Goal: Transaction & Acquisition: Purchase product/service

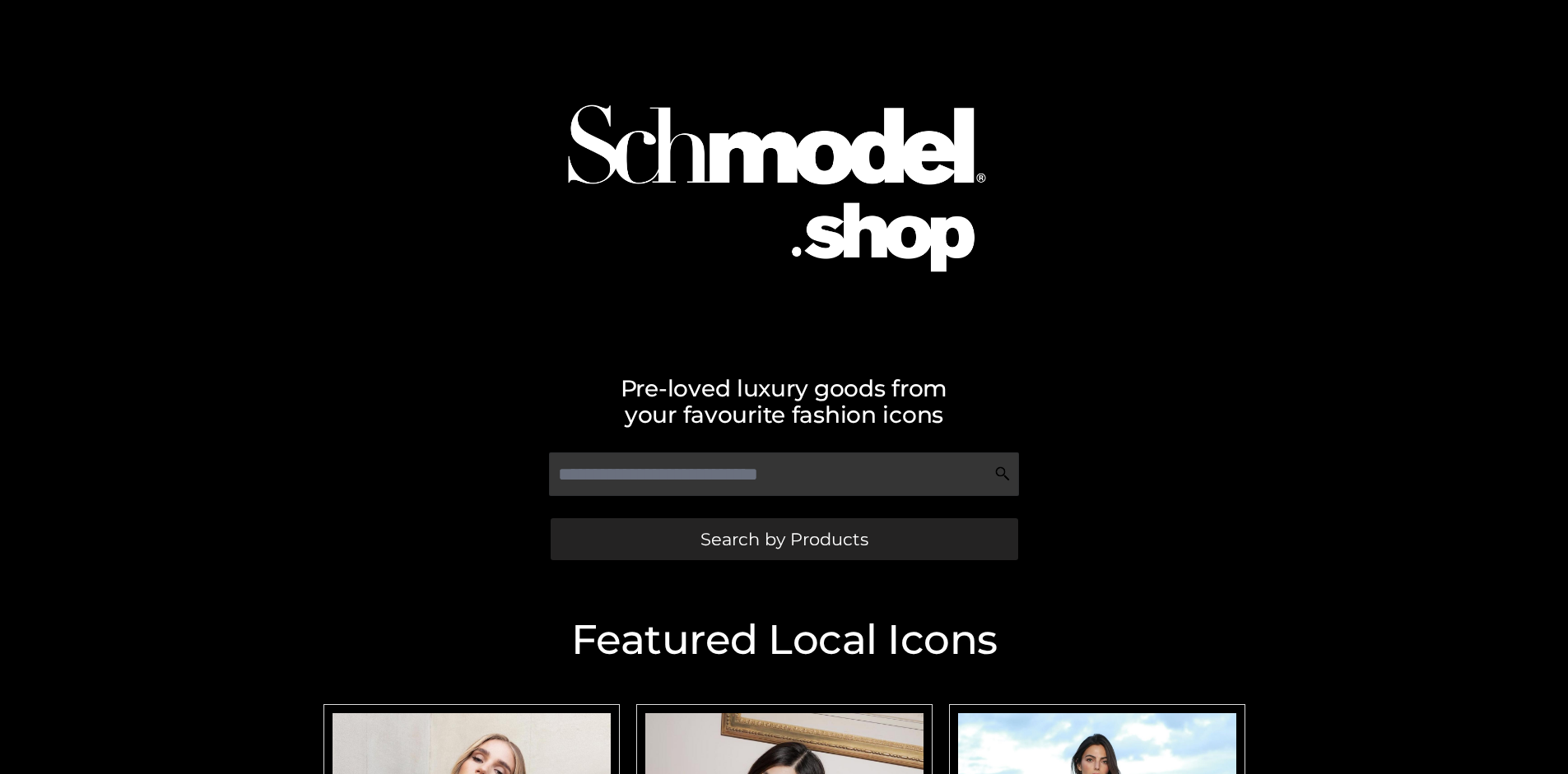
click at [784, 539] on span "Search by Products" at bounding box center [784, 539] width 168 height 17
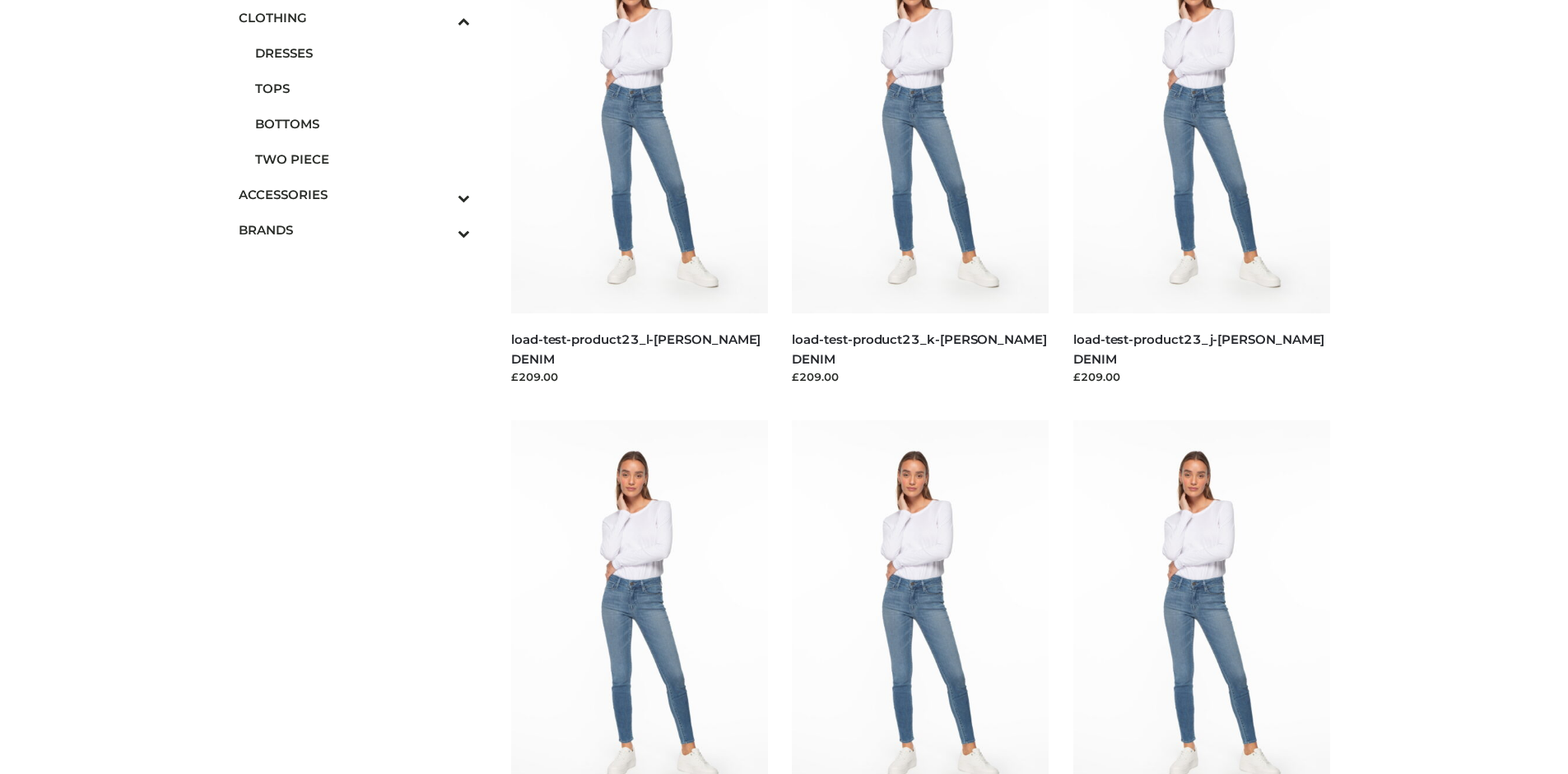
click at [362, 53] on span "DRESSES" at bounding box center [363, 53] width 216 height 19
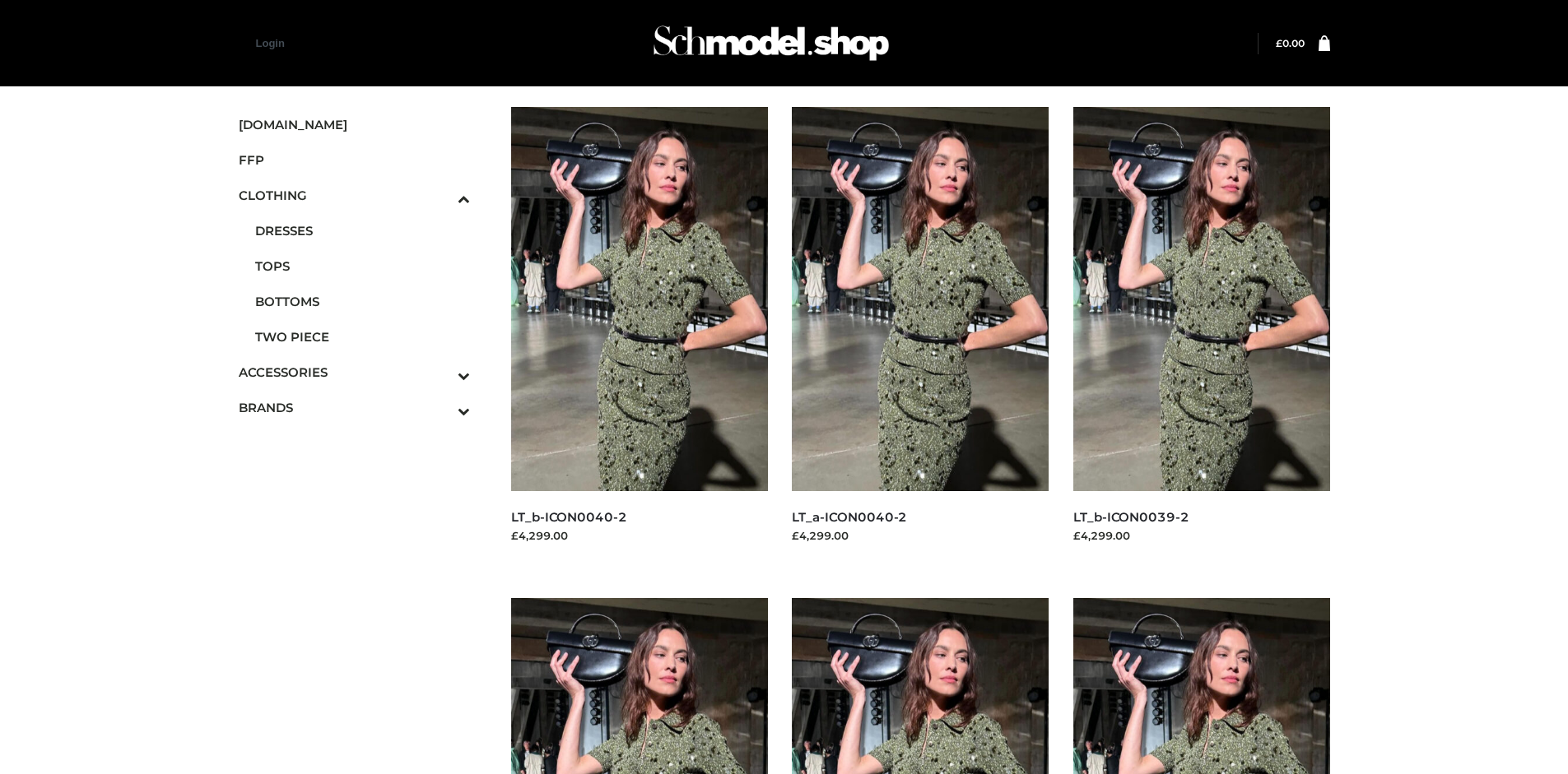
scroll to position [1265, 0]
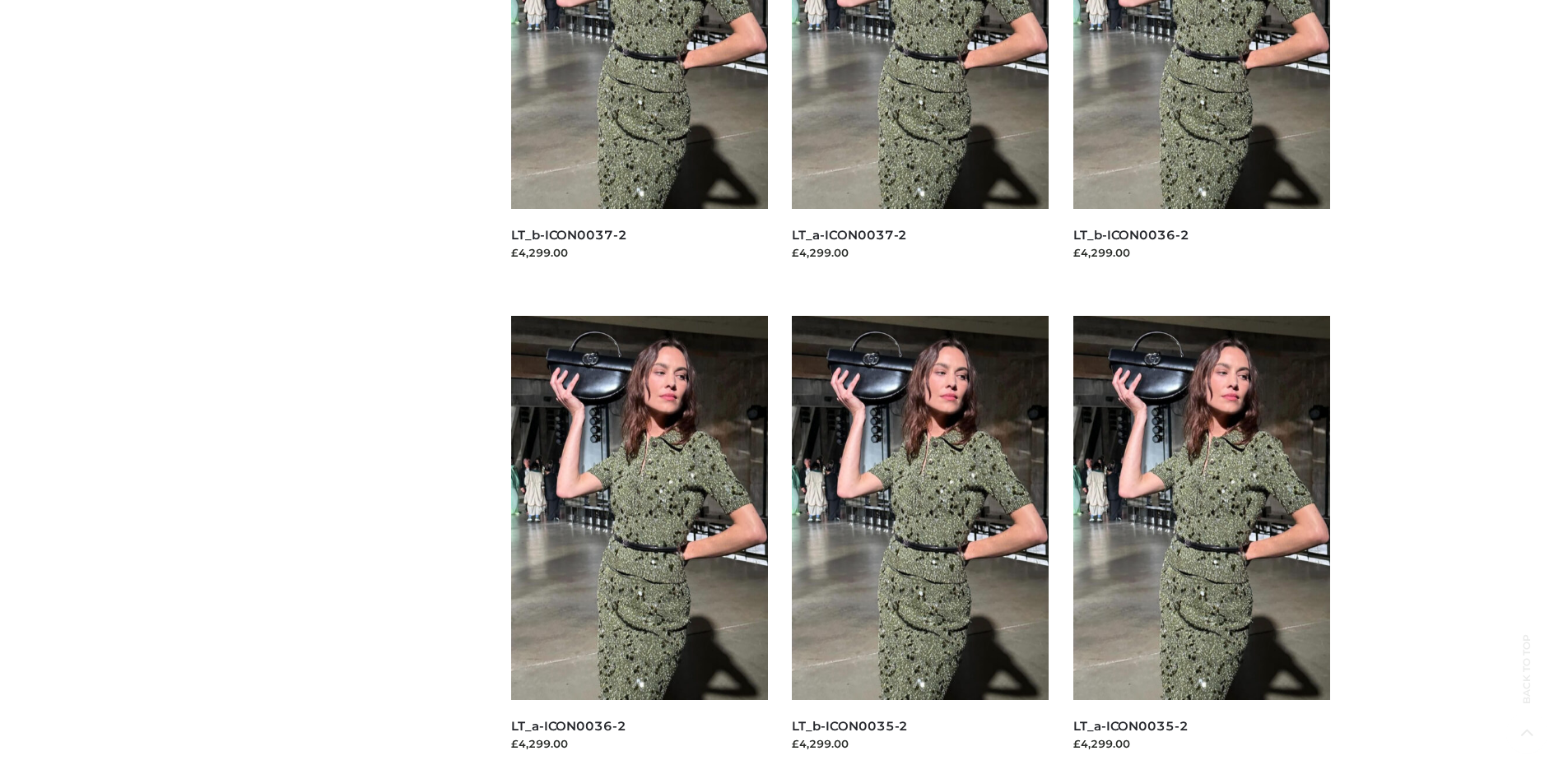
click at [639, 544] on img at bounding box center [639, 508] width 257 height 384
click at [920, 544] on img at bounding box center [920, 508] width 257 height 384
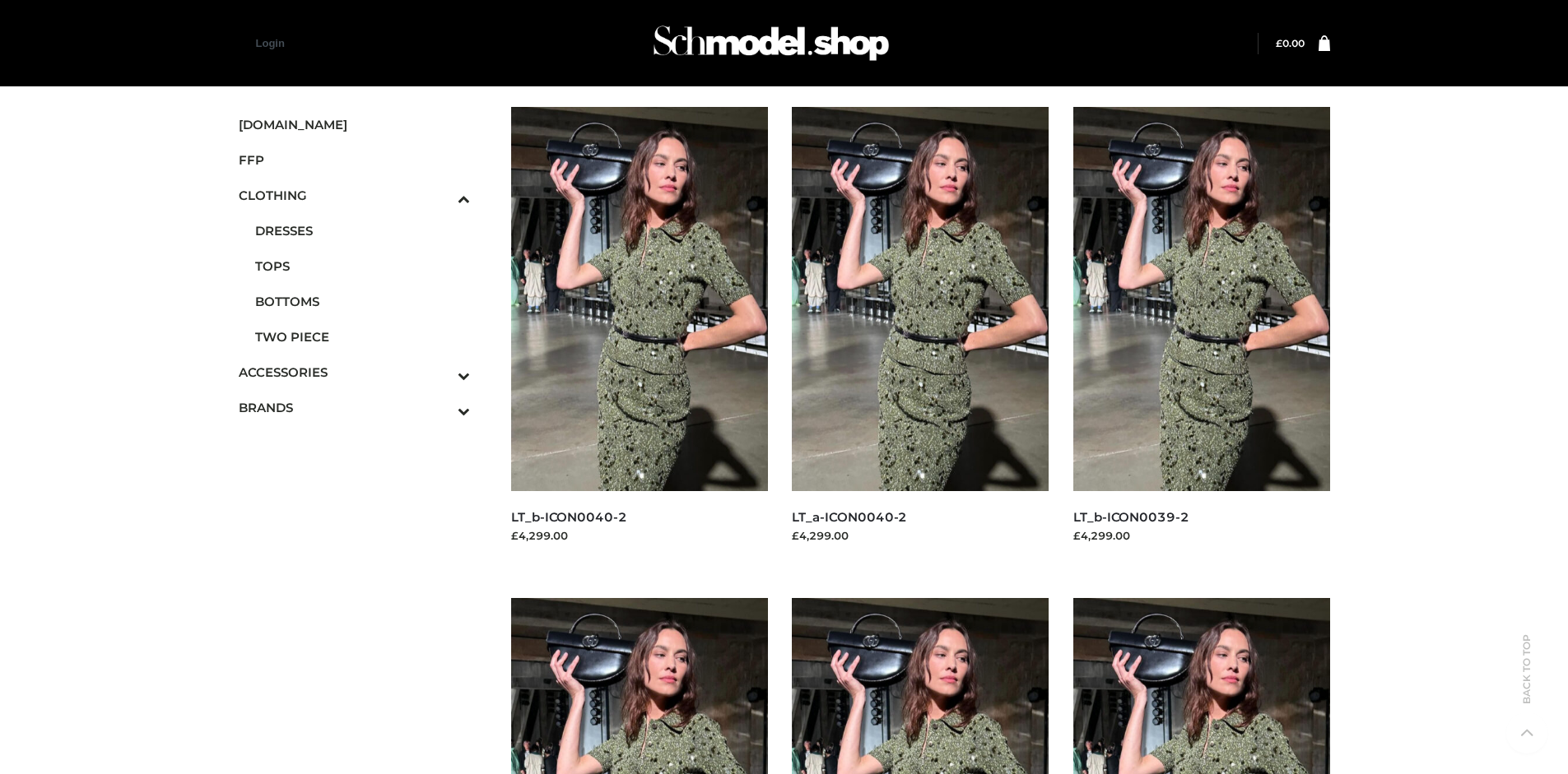
click at [1201, 336] on img at bounding box center [1202, 299] width 257 height 384
click at [354, 159] on span "FFP" at bounding box center [355, 160] width 232 height 19
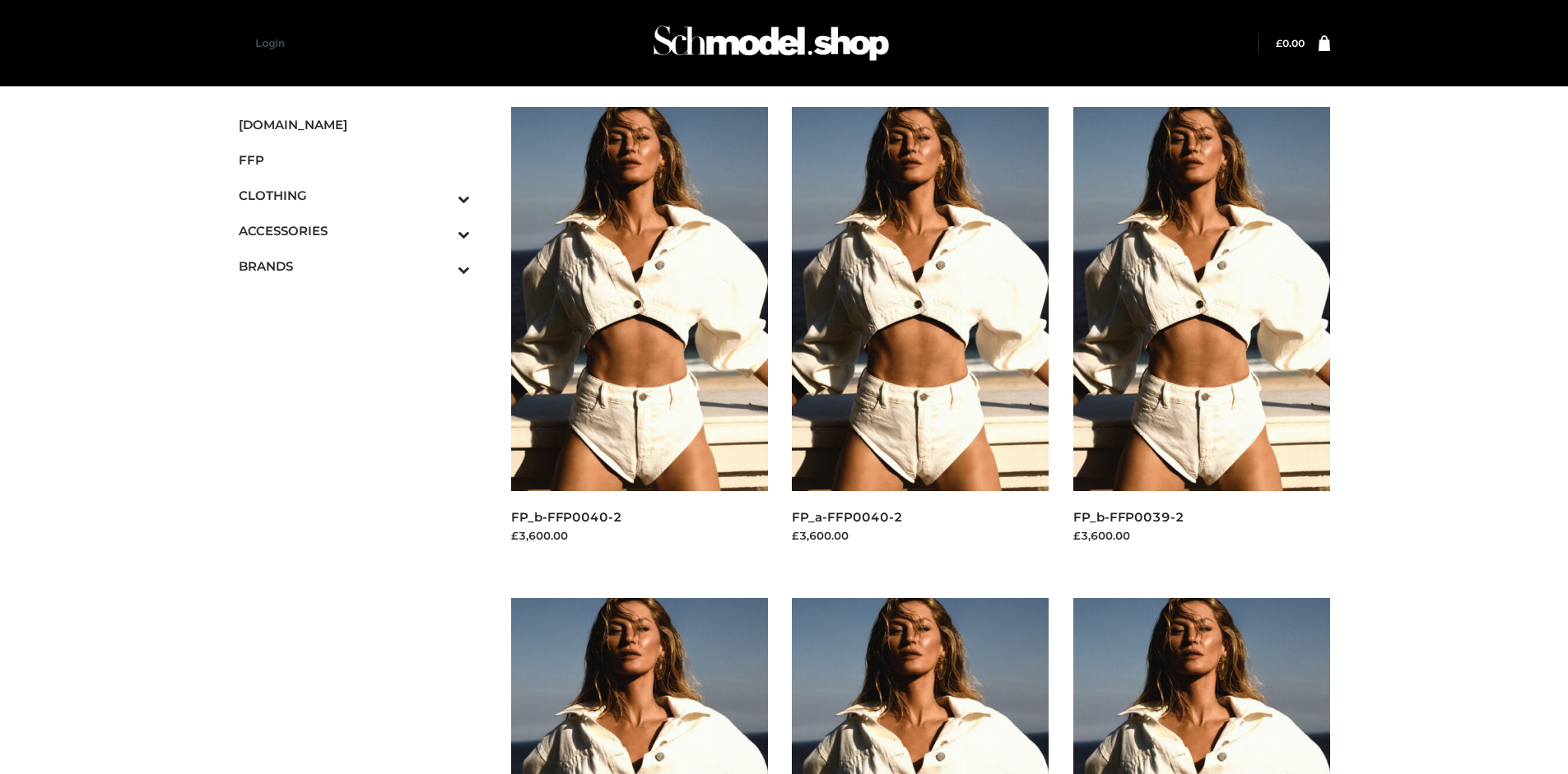
click at [1201, 336] on img at bounding box center [1202, 299] width 257 height 384
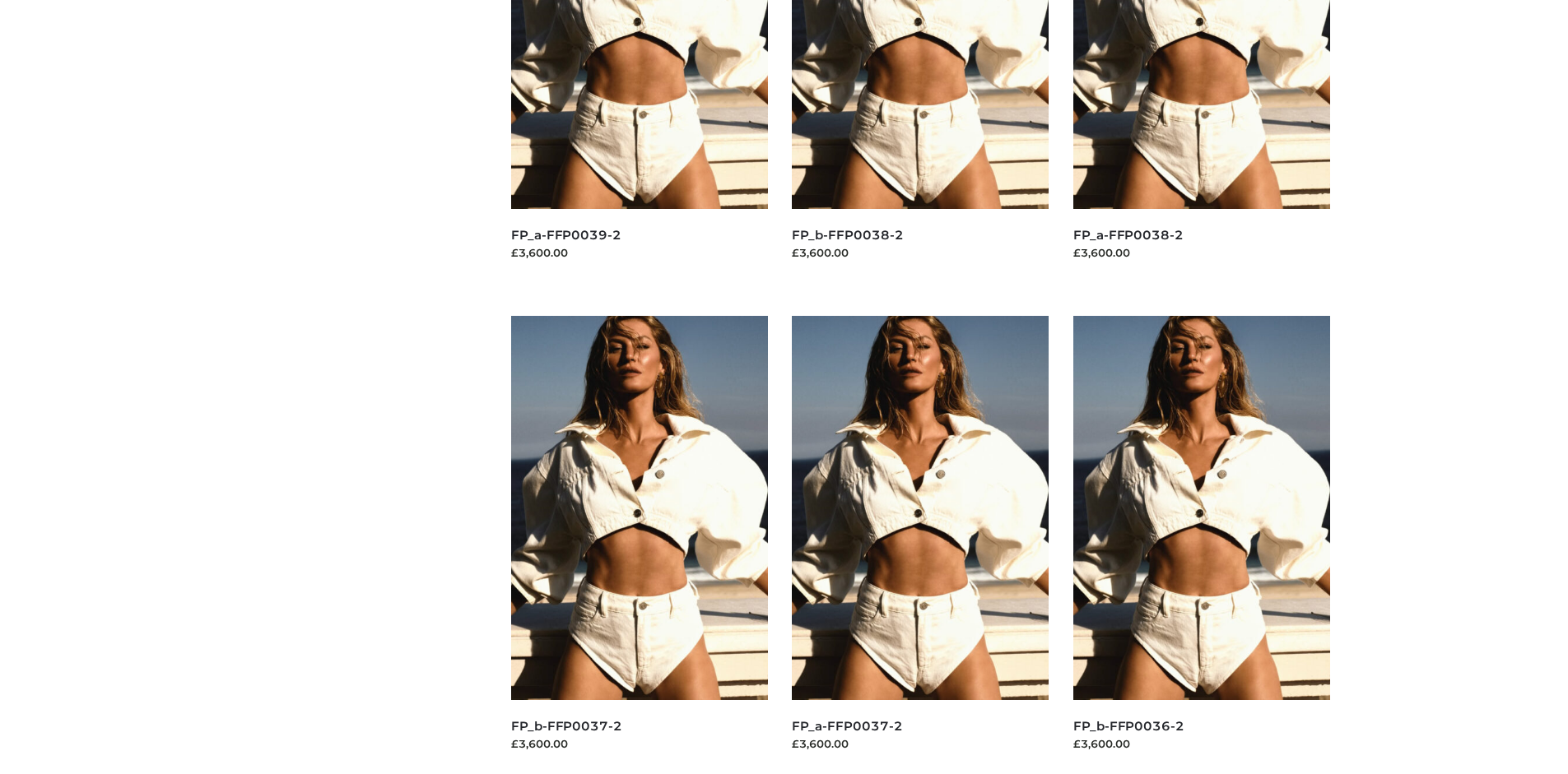
click at [639, 544] on img at bounding box center [639, 508] width 257 height 384
click at [920, 544] on img at bounding box center [920, 508] width 257 height 384
click at [1201, 544] on img at bounding box center [1202, 508] width 257 height 384
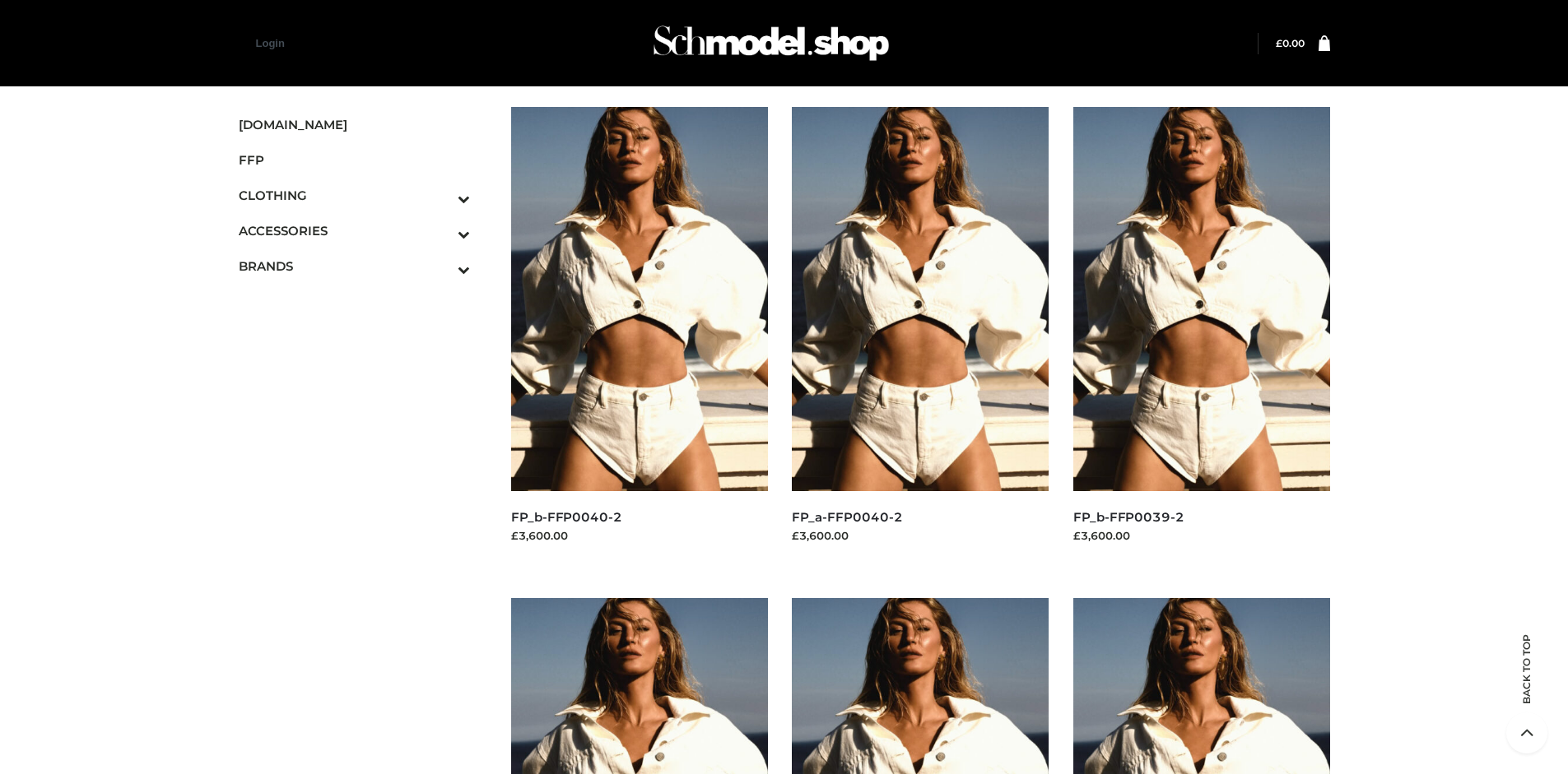
click at [441, 231] on icon "Toggle Submenu" at bounding box center [377, 234] width 184 height 19
click at [362, 258] on span "BAGS" at bounding box center [363, 266] width 216 height 19
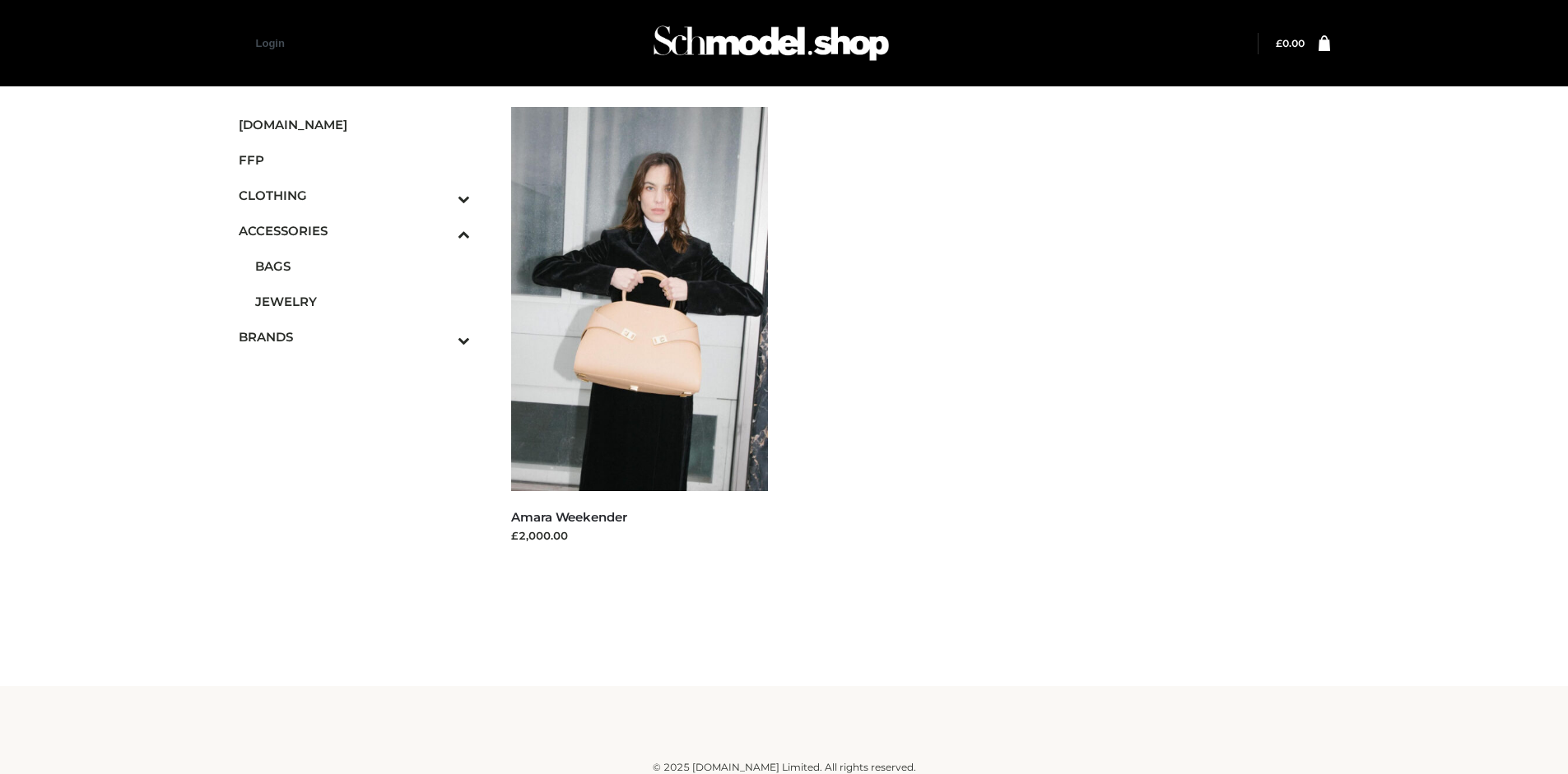
click at [441, 337] on icon "Toggle Submenu" at bounding box center [377, 340] width 184 height 19
click at [362, 350] on span "OPP SWIMWEAR" at bounding box center [363, 360] width 216 height 19
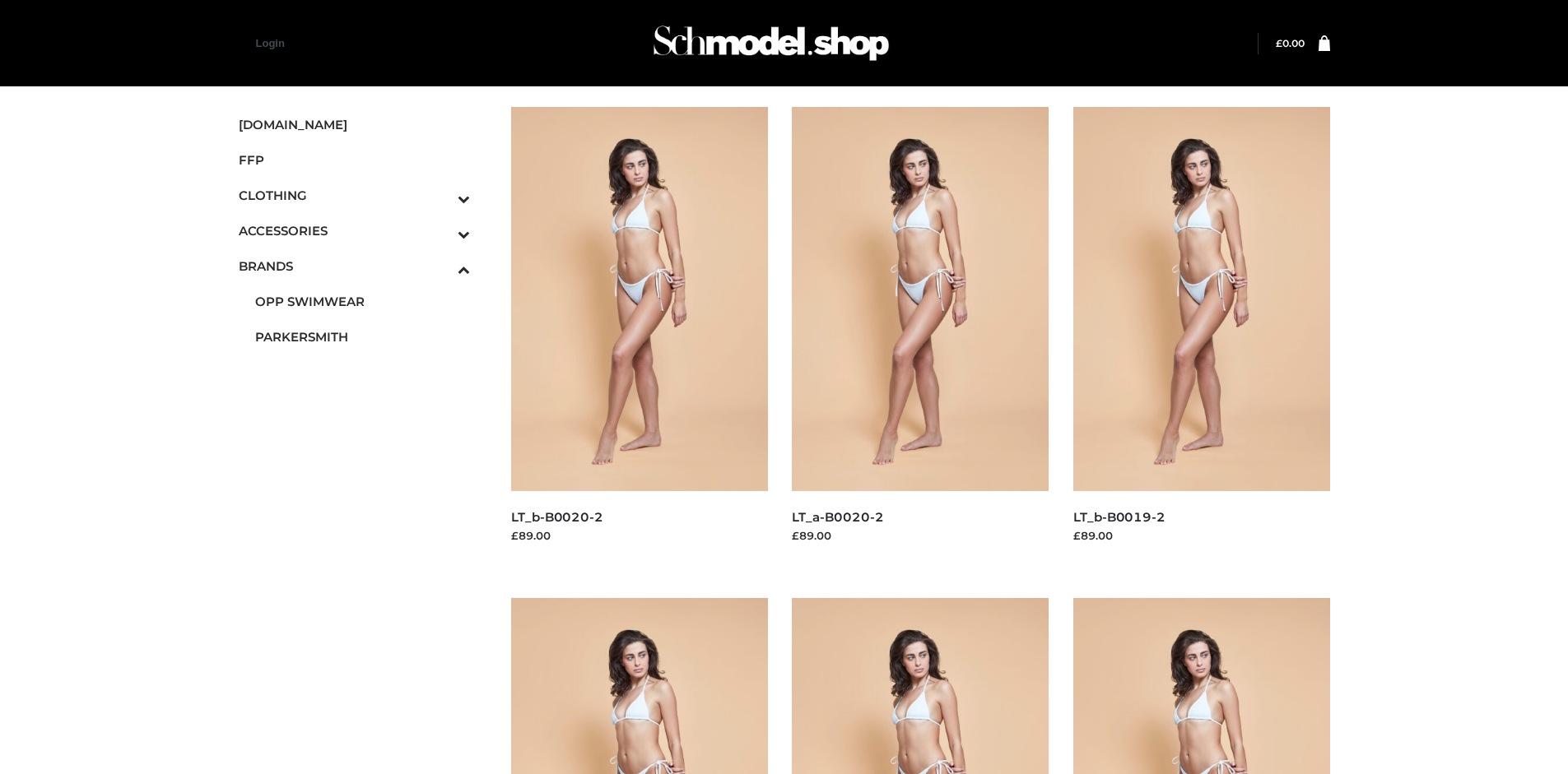
scroll to position [1265, 0]
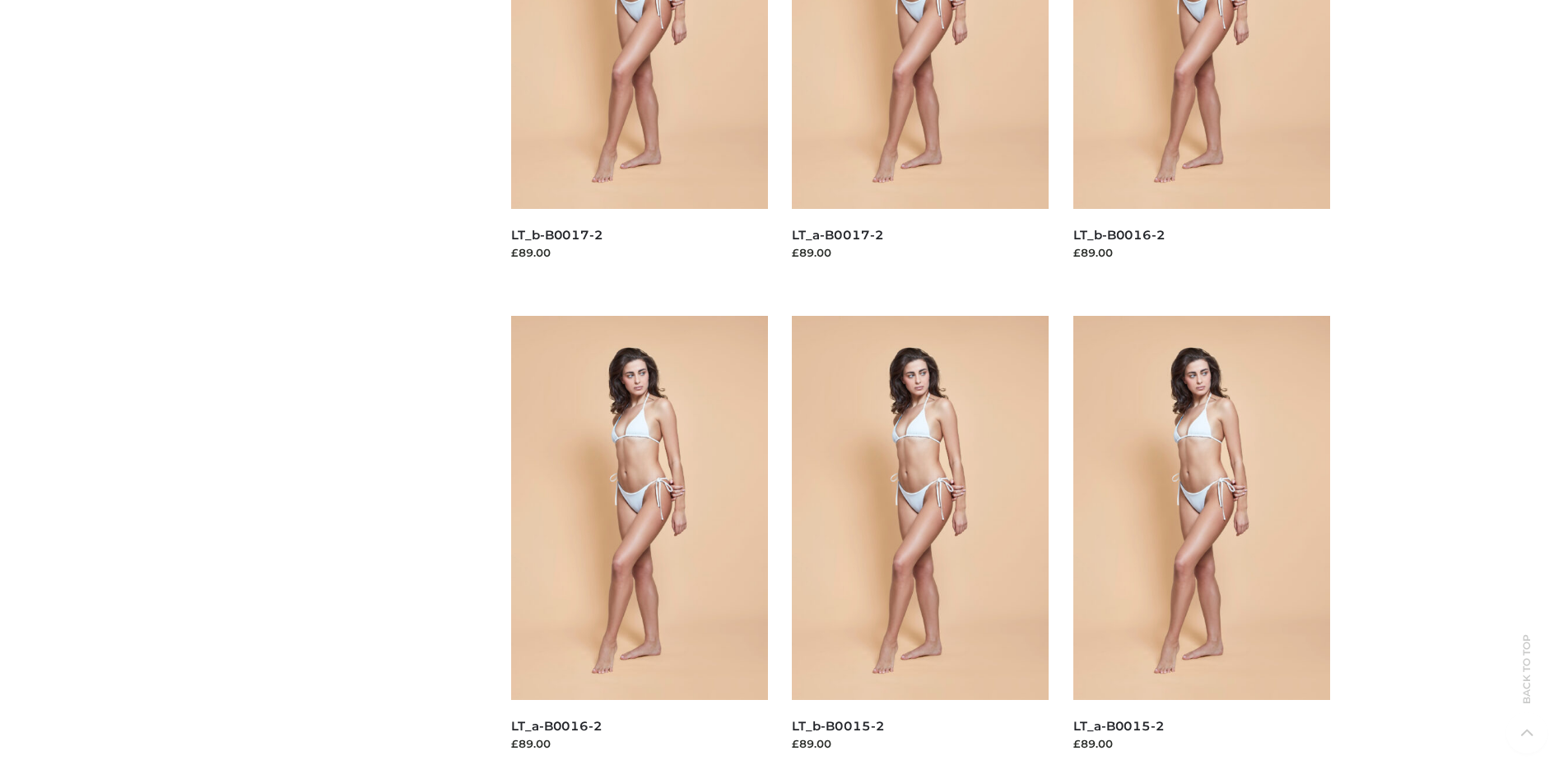
click at [1201, 544] on img at bounding box center [1202, 508] width 257 height 384
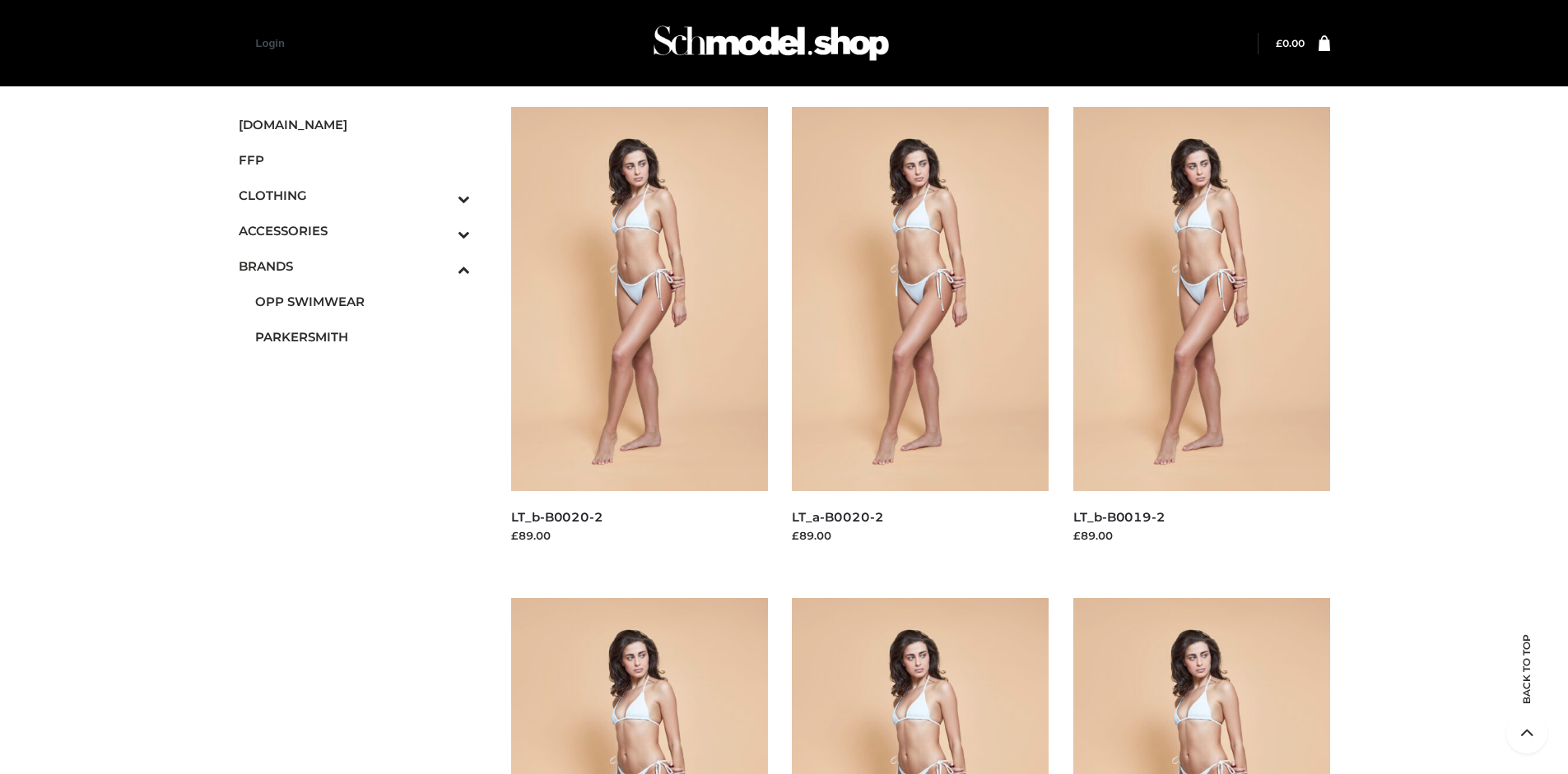
click at [639, 336] on img at bounding box center [639, 299] width 257 height 384
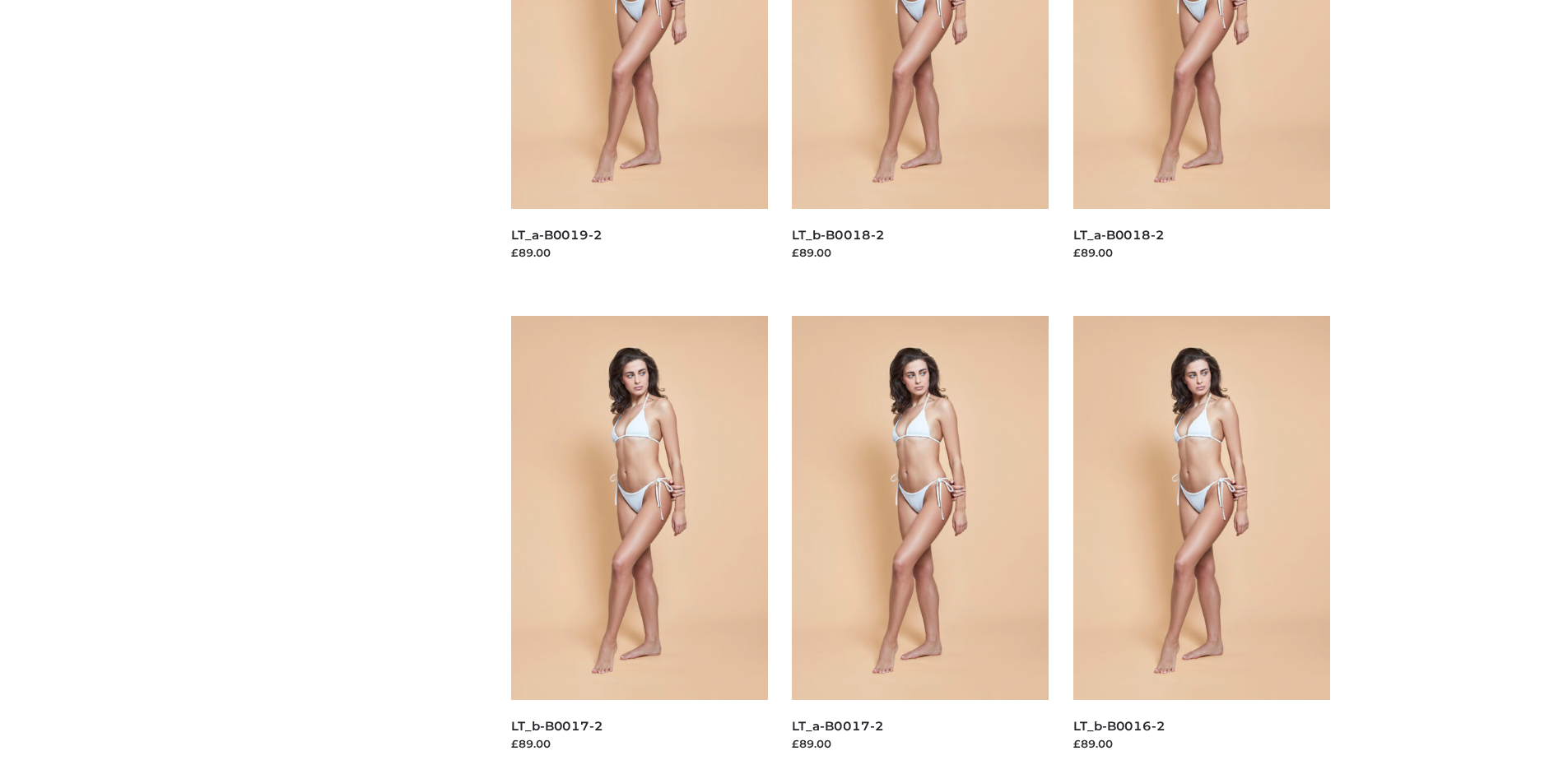
click at [639, 544] on img at bounding box center [639, 508] width 257 height 384
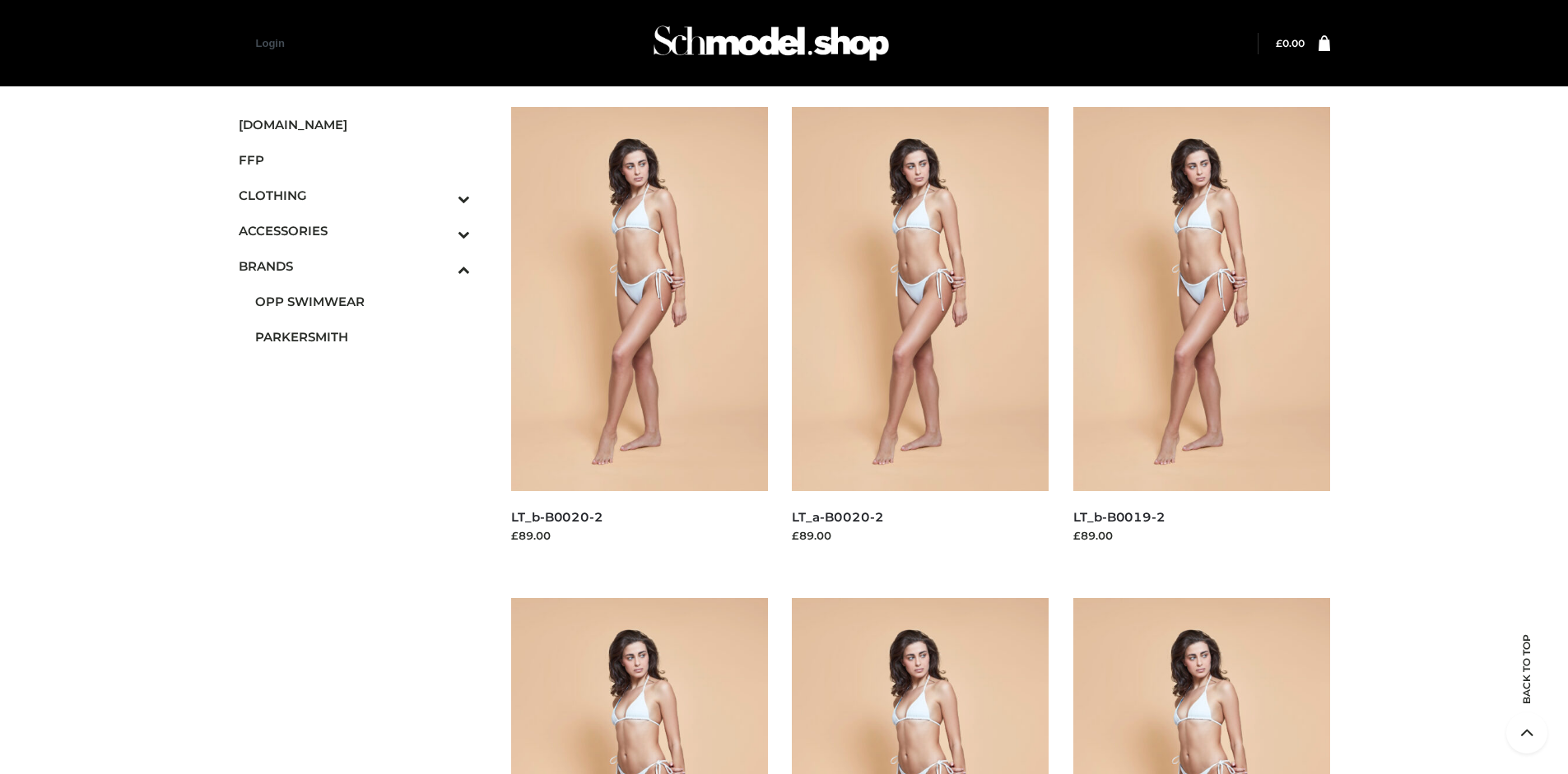
click at [1201, 336] on img at bounding box center [1202, 299] width 257 height 384
